Goal: Register for event/course

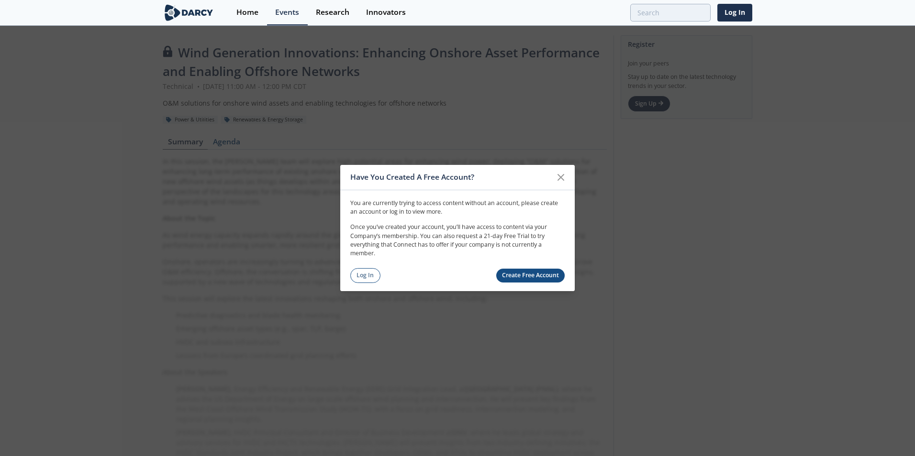
click at [530, 276] on link "Create Free Account" at bounding box center [530, 276] width 69 height 14
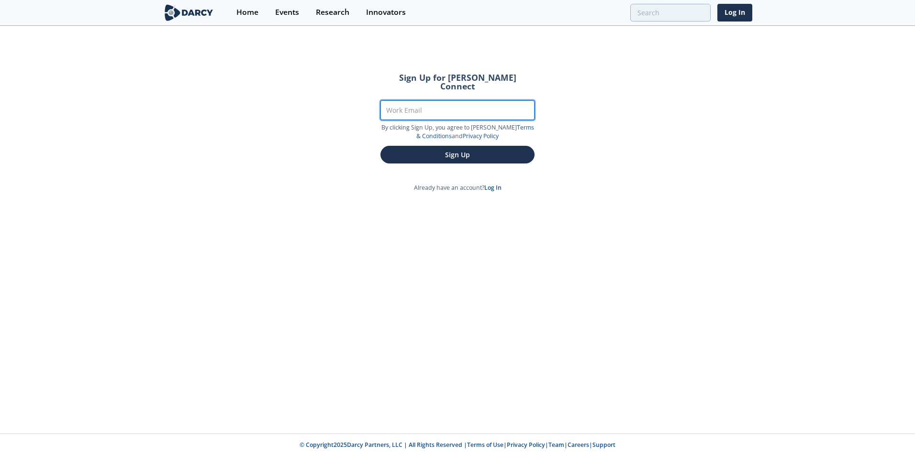
click at [420, 100] on input "Work Email" at bounding box center [457, 110] width 154 height 20
type input "[EMAIL_ADDRESS][PERSON_NAME][DOMAIN_NAME]"
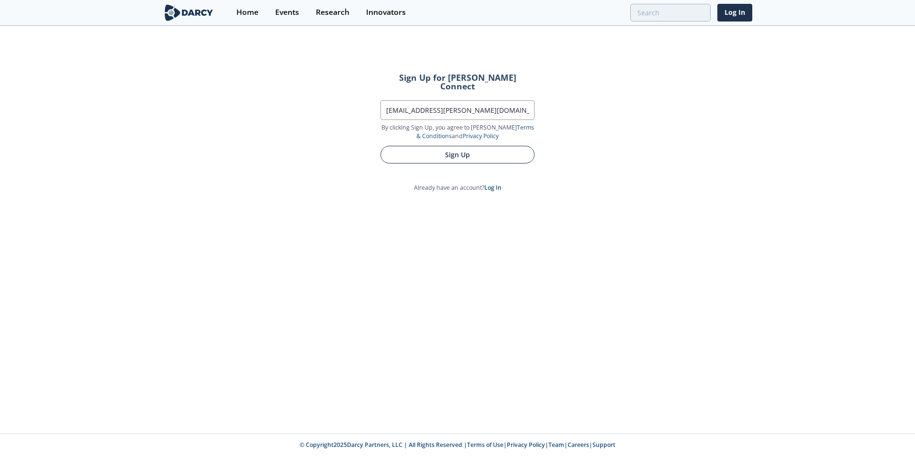
click at [452, 146] on button "Sign Up" at bounding box center [457, 155] width 154 height 18
click at [453, 147] on button "Sign Up" at bounding box center [457, 155] width 154 height 18
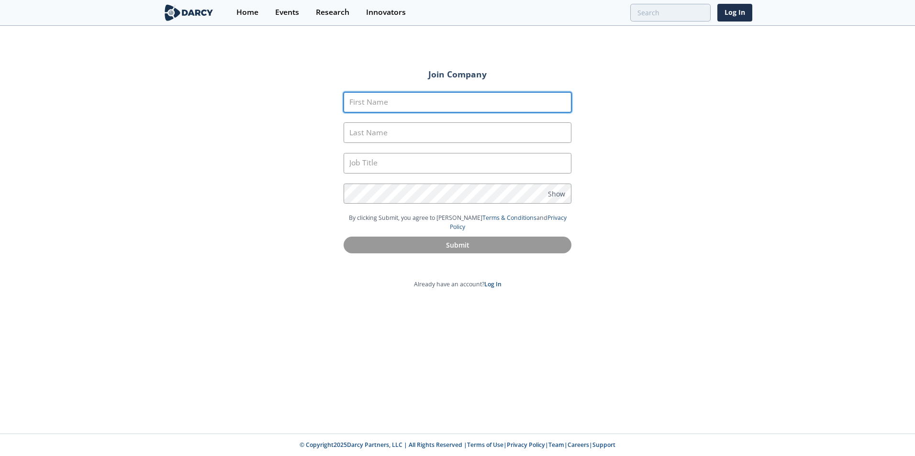
click at [408, 108] on input "First Name" at bounding box center [457, 102] width 228 height 21
type input "GT"
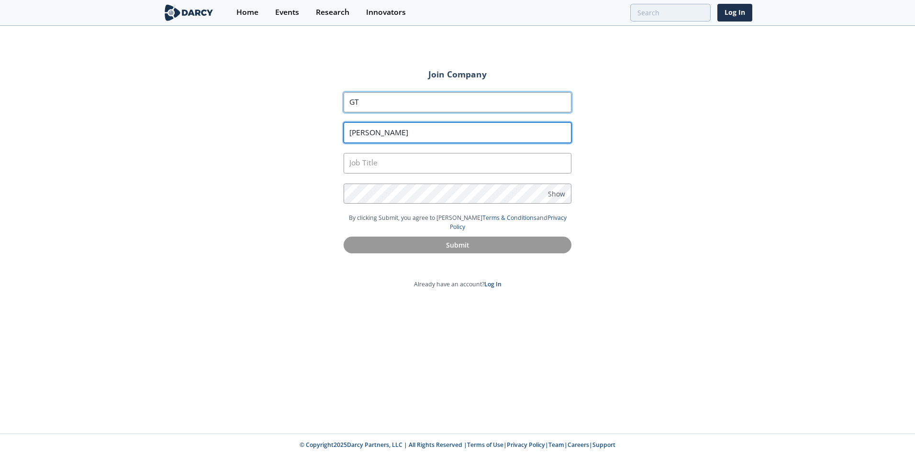
type input "Hollett"
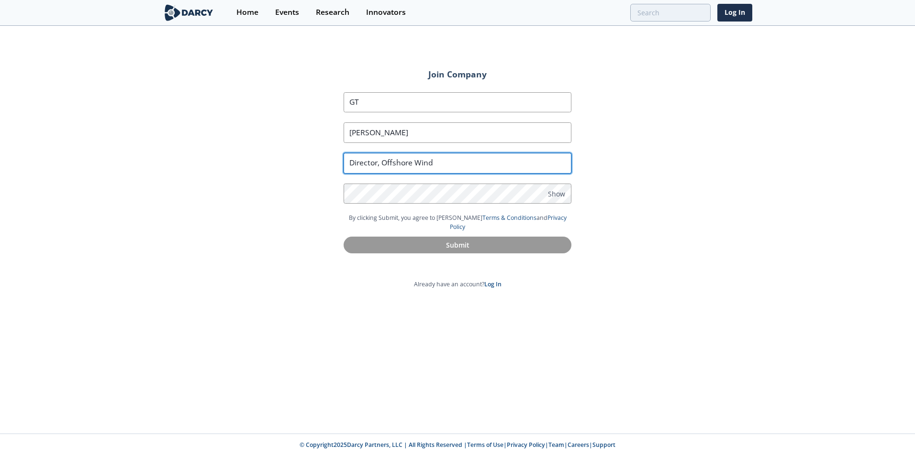
type input "Director, Offshore Wind"
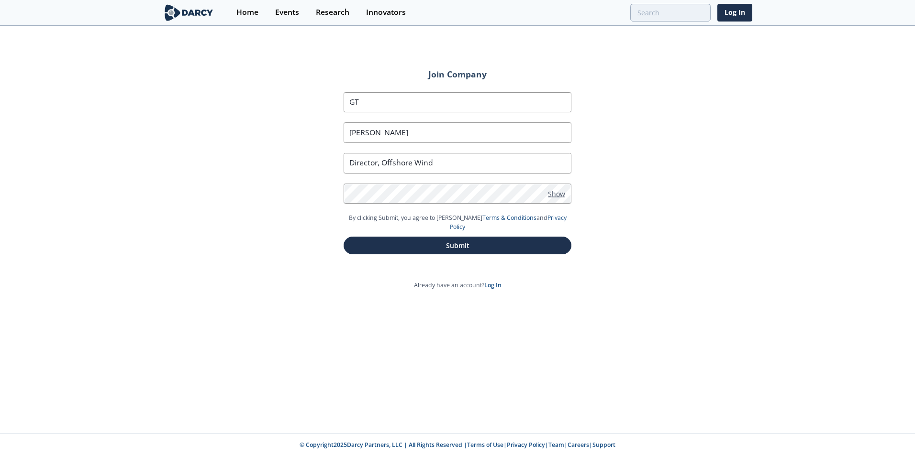
click at [561, 195] on span "Show" at bounding box center [556, 193] width 17 height 10
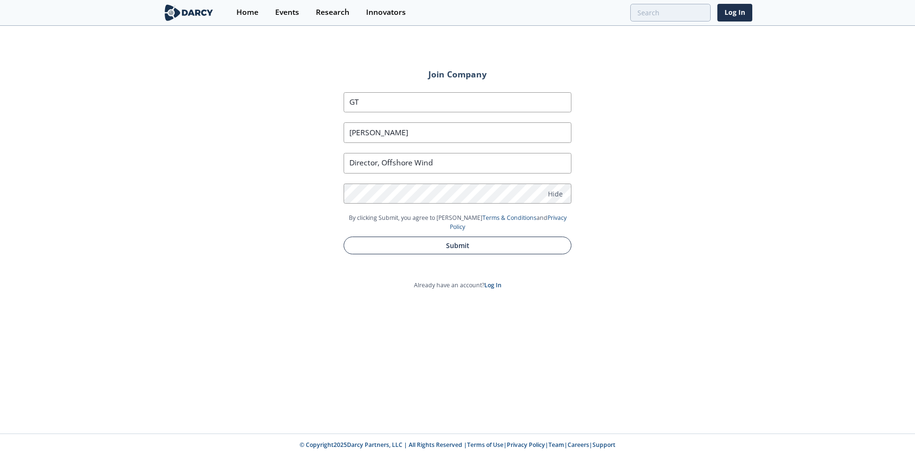
click at [481, 237] on button "Submit" at bounding box center [457, 246] width 228 height 18
type input "Gt"
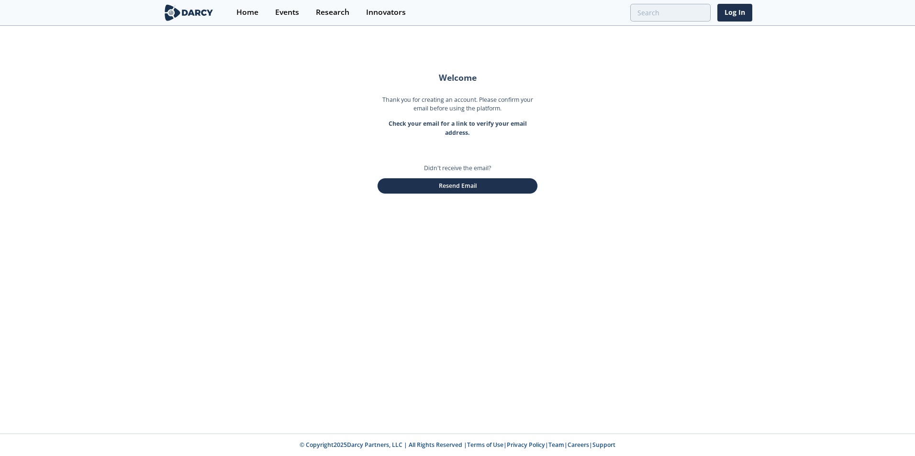
click at [487, 263] on div "Welcome Thank you for creating an account. Please confirm your email before usi…" at bounding box center [457, 230] width 915 height 407
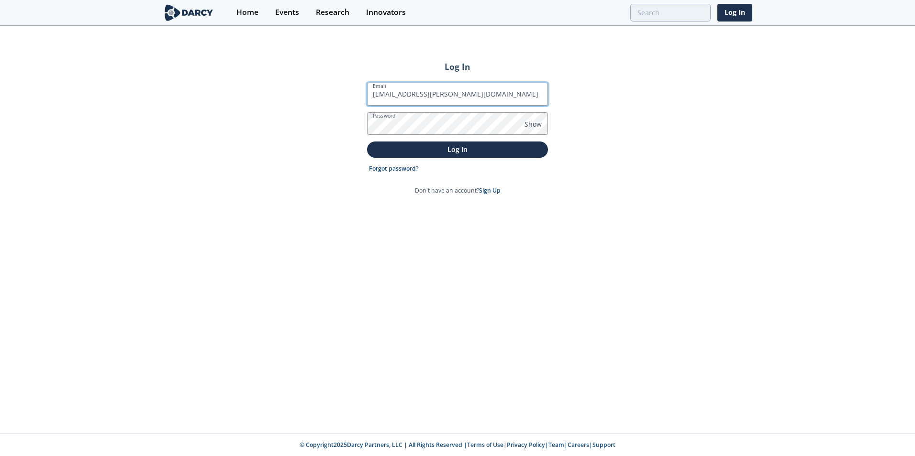
click at [367, 142] on button "Log In" at bounding box center [457, 150] width 181 height 16
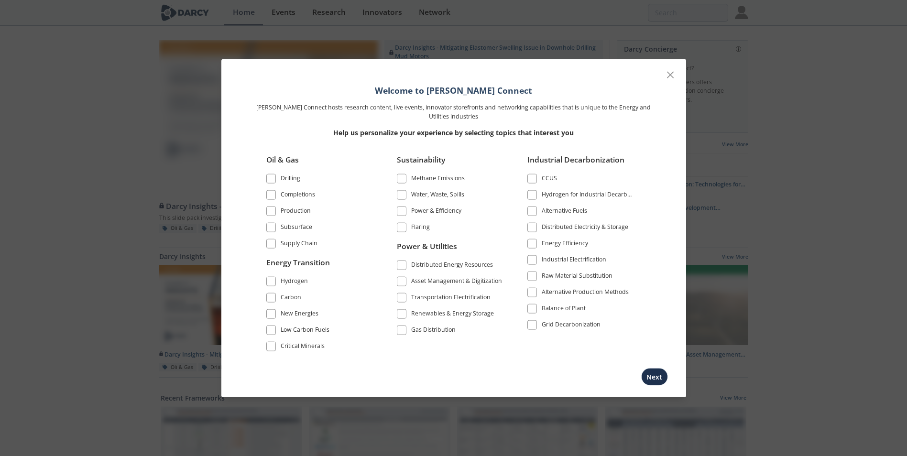
click at [401, 314] on span at bounding box center [401, 313] width 7 height 7
click at [652, 378] on button "Next" at bounding box center [654, 377] width 27 height 18
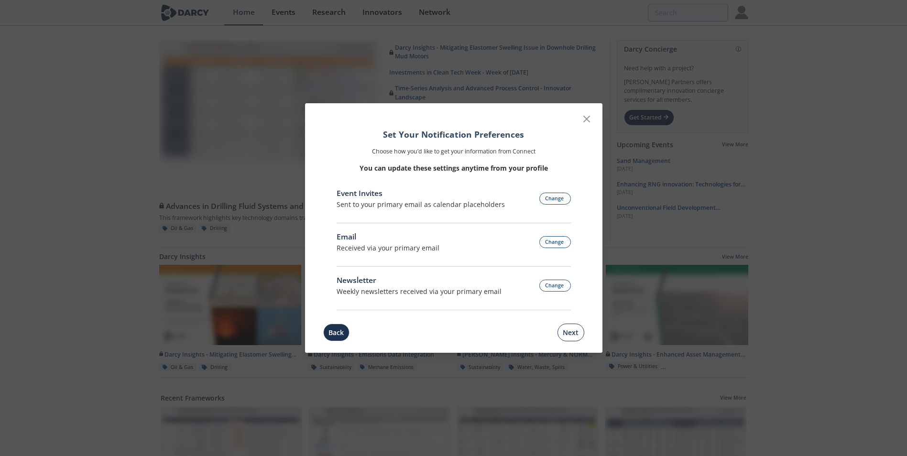
click at [571, 332] on button "Next" at bounding box center [571, 333] width 27 height 18
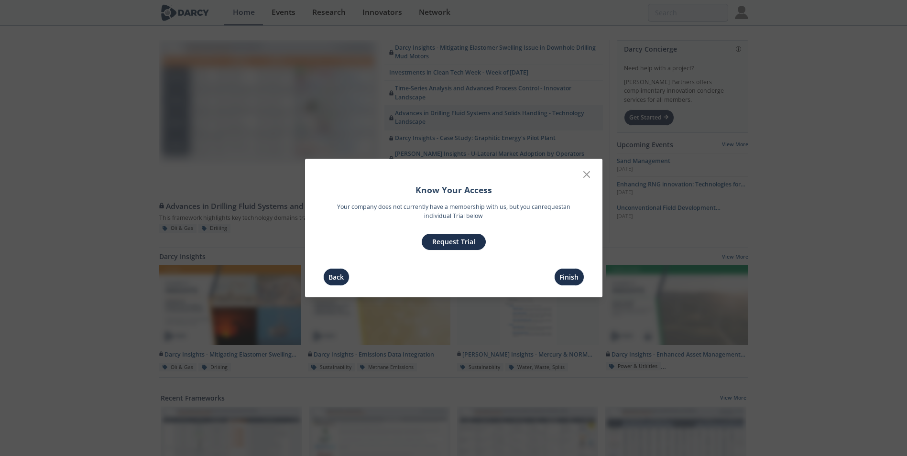
click at [459, 247] on button "Request Trial" at bounding box center [454, 242] width 64 height 16
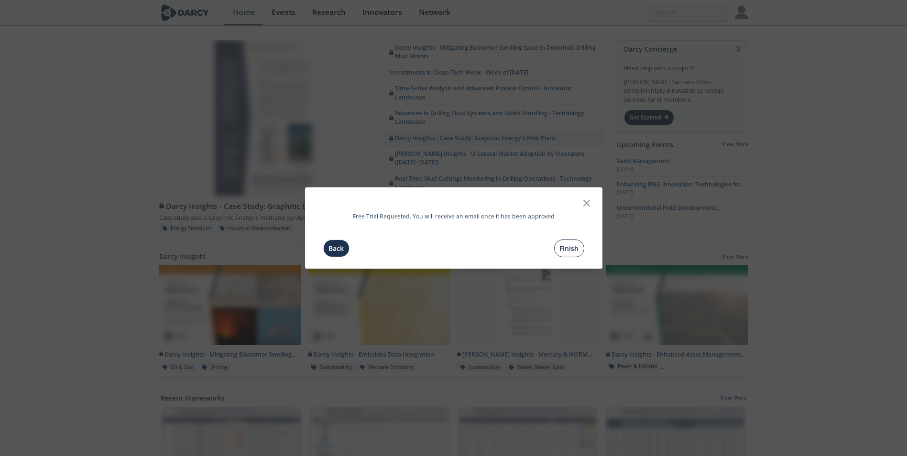
click at [565, 251] on button "Finish" at bounding box center [569, 249] width 30 height 18
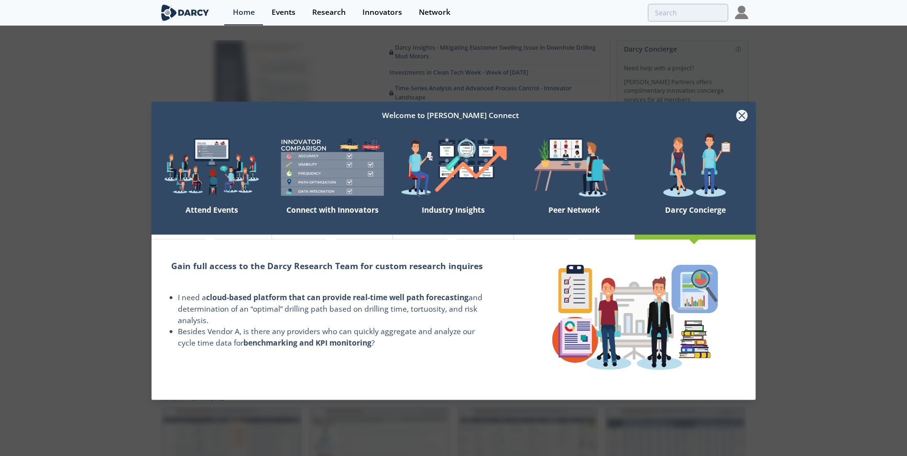
click at [743, 112] on icon at bounding box center [741, 115] width 11 height 11
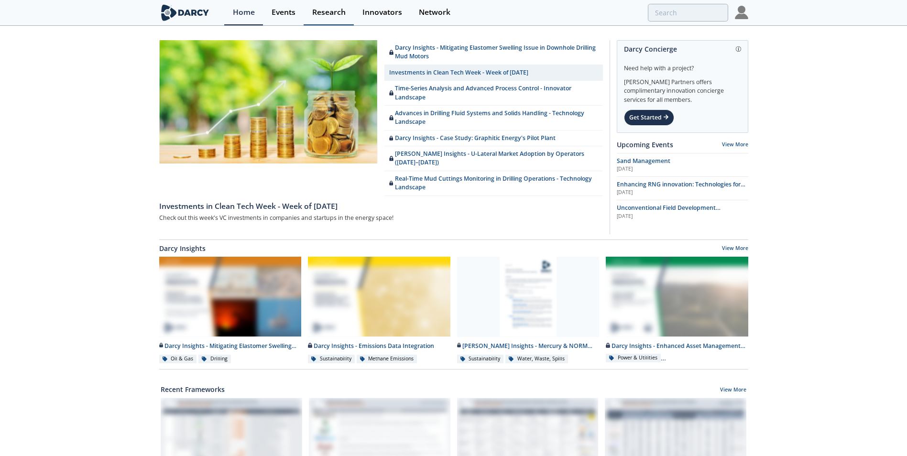
click at [333, 11] on div "Research" at bounding box center [328, 13] width 33 height 8
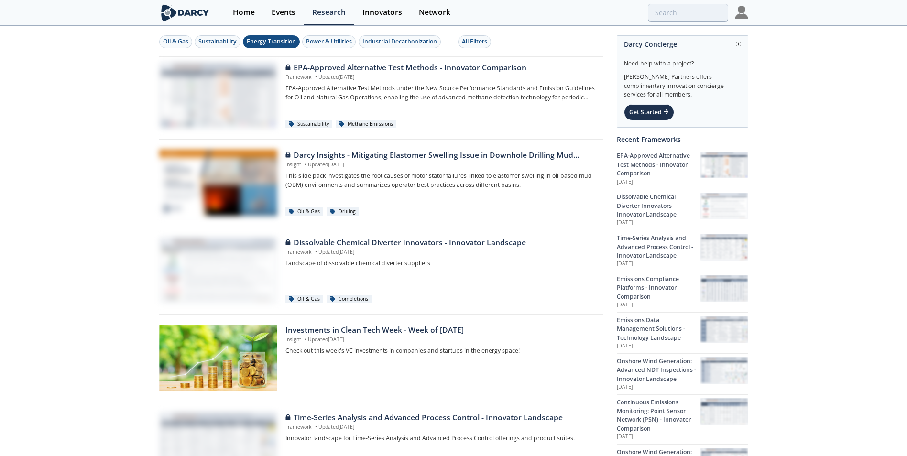
click at [273, 41] on div "Energy Transition" at bounding box center [271, 41] width 49 height 9
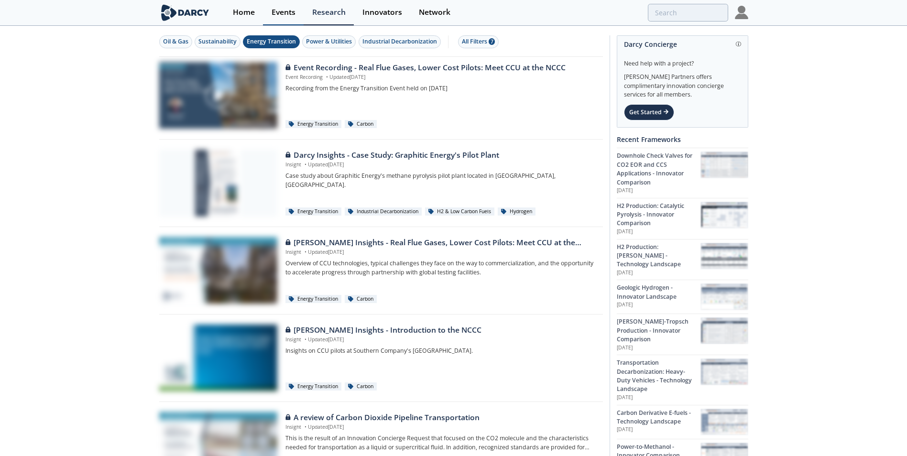
click at [286, 12] on div "Events" at bounding box center [284, 13] width 24 height 8
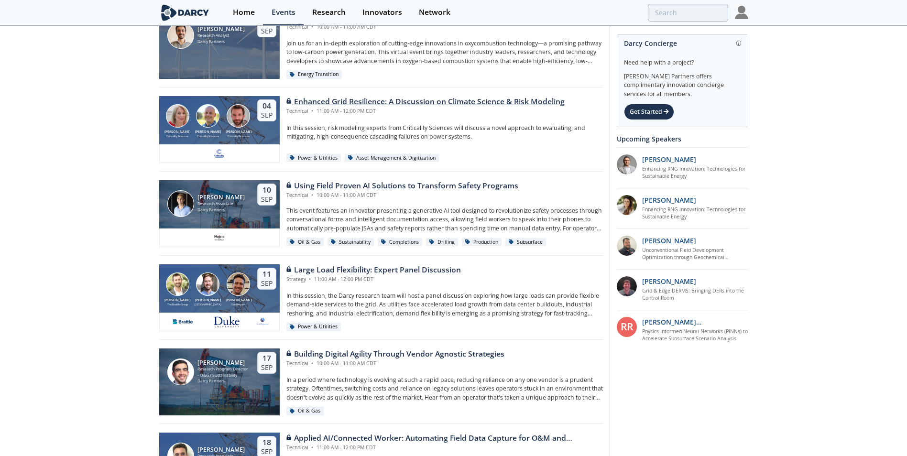
scroll to position [478, 0]
